Goal: Information Seeking & Learning: Learn about a topic

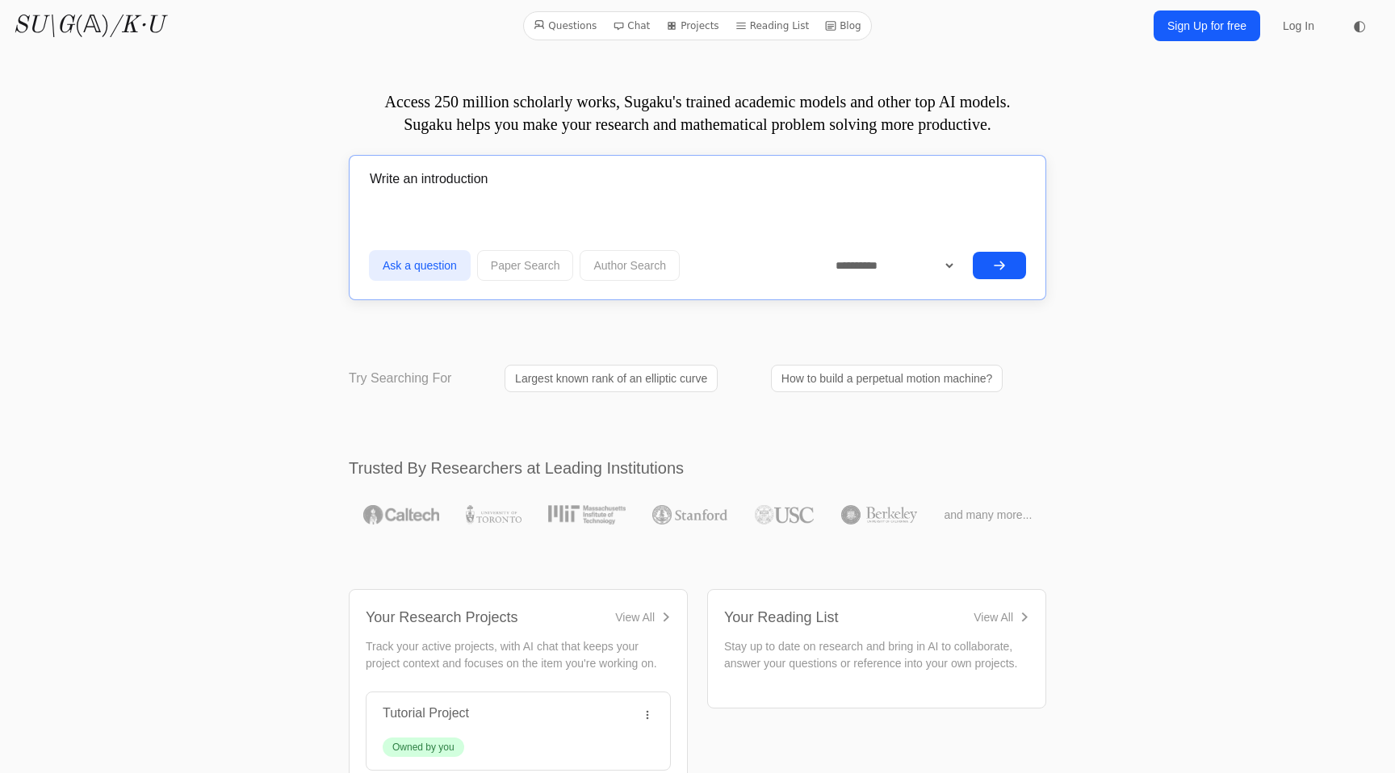
drag, startPoint x: 542, startPoint y: 173, endPoint x: 538, endPoint y: 114, distance: 59.1
type input "Derive the axion [PERSON_NAME] equations in a medium"
click at [973, 252] on button "submit" at bounding box center [999, 265] width 53 height 27
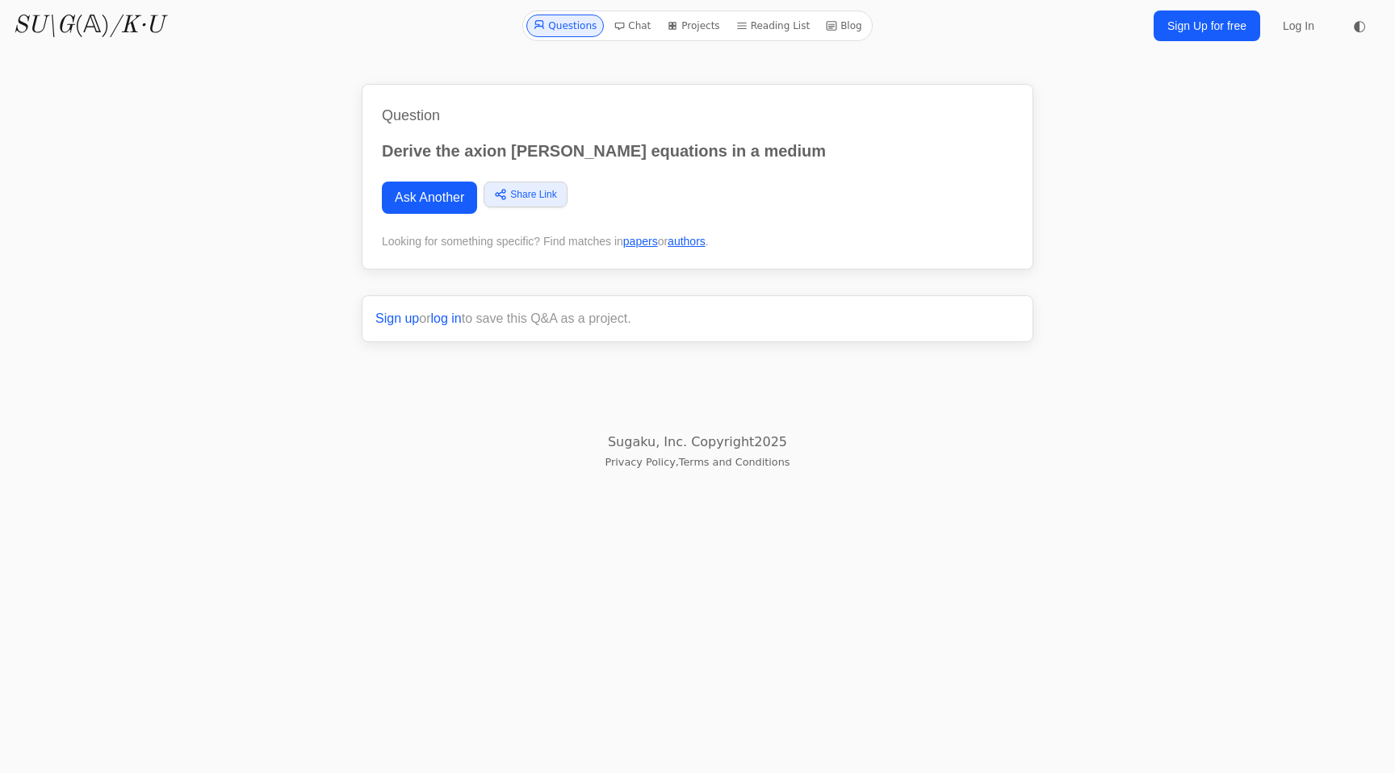
scroll to position [5776, 0]
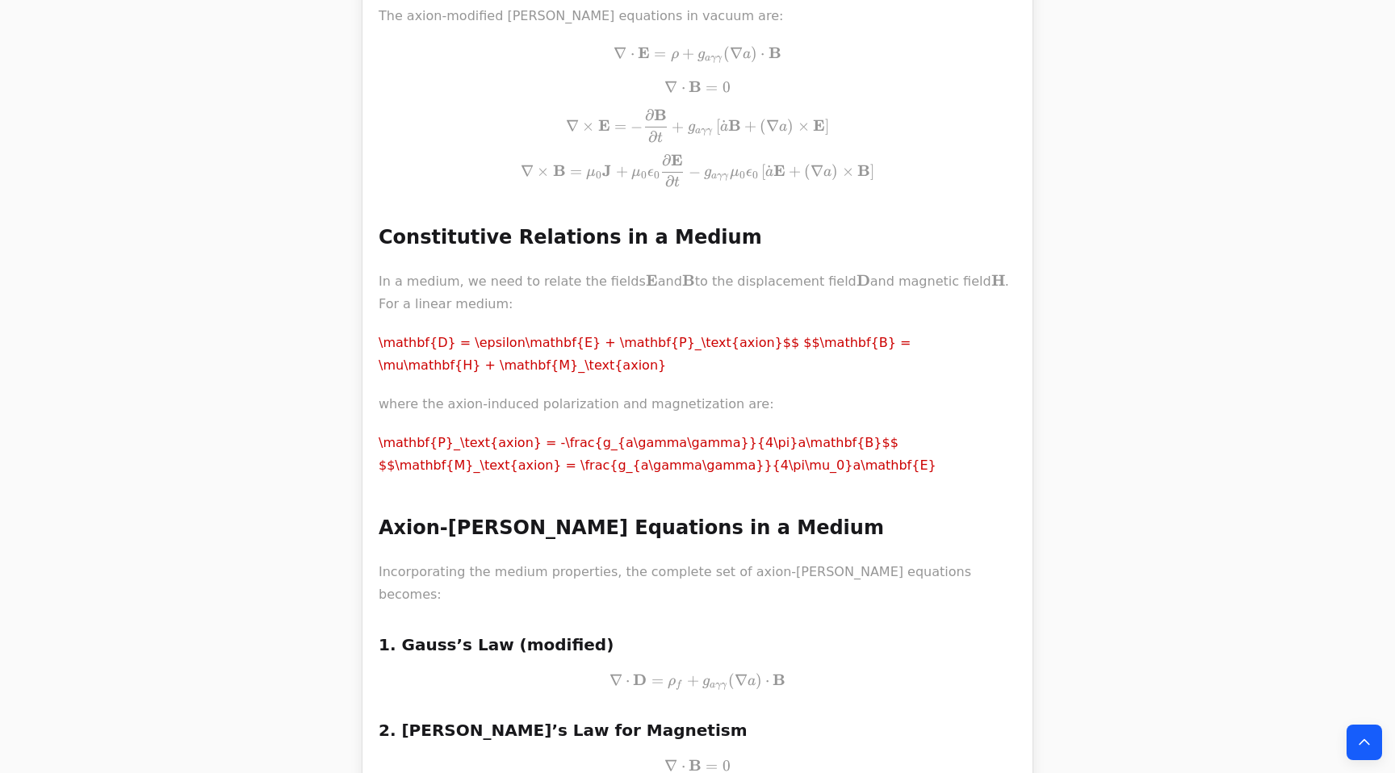
scroll to position [7121, 0]
